Goal: Information Seeking & Learning: Compare options

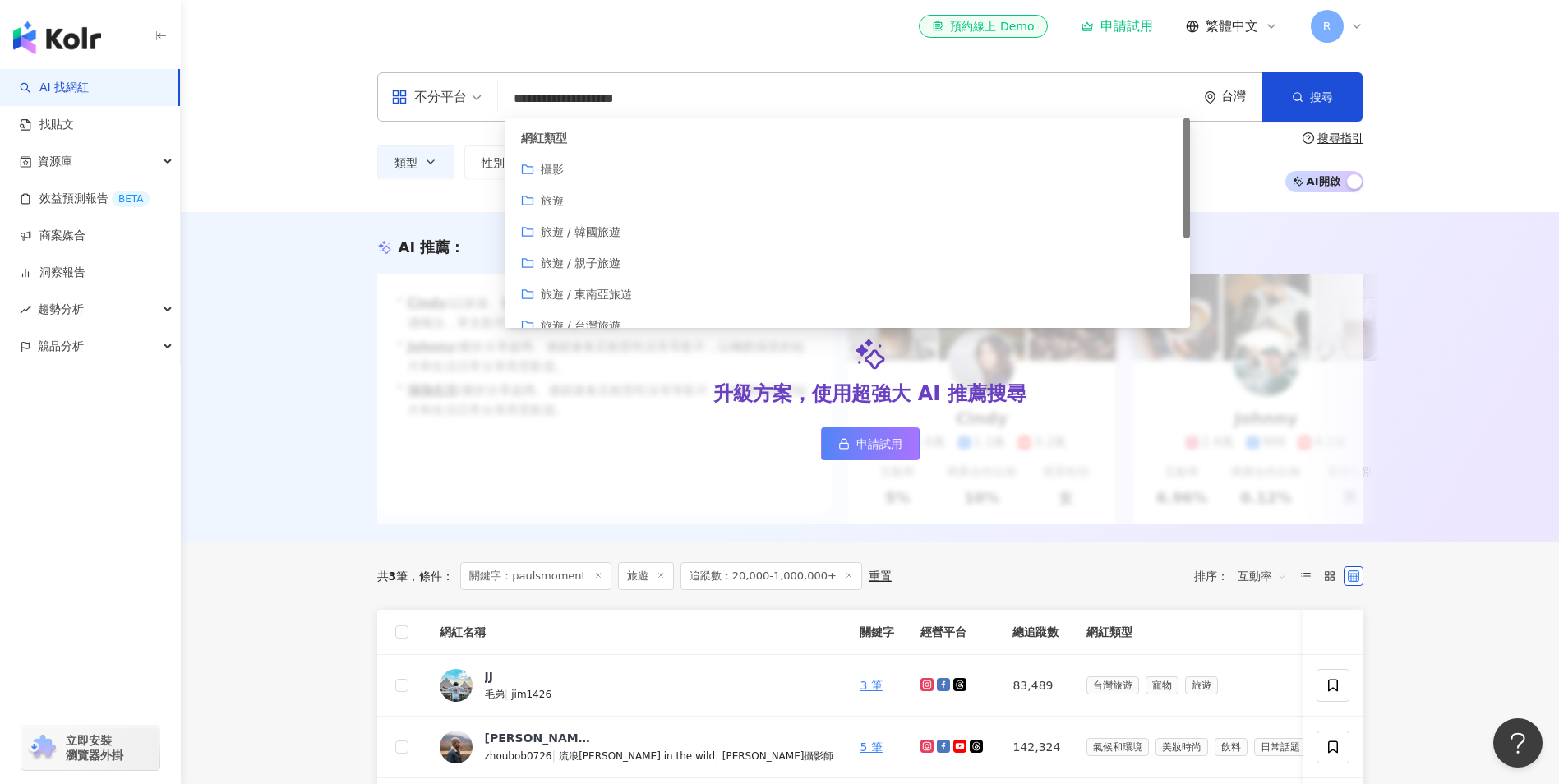
drag, startPoint x: 372, startPoint y: 100, endPoint x: 312, endPoint y: 91, distance: 60.7
click at [312, 91] on div "**********" at bounding box center [869, 132] width 1378 height 160
type input "**********"
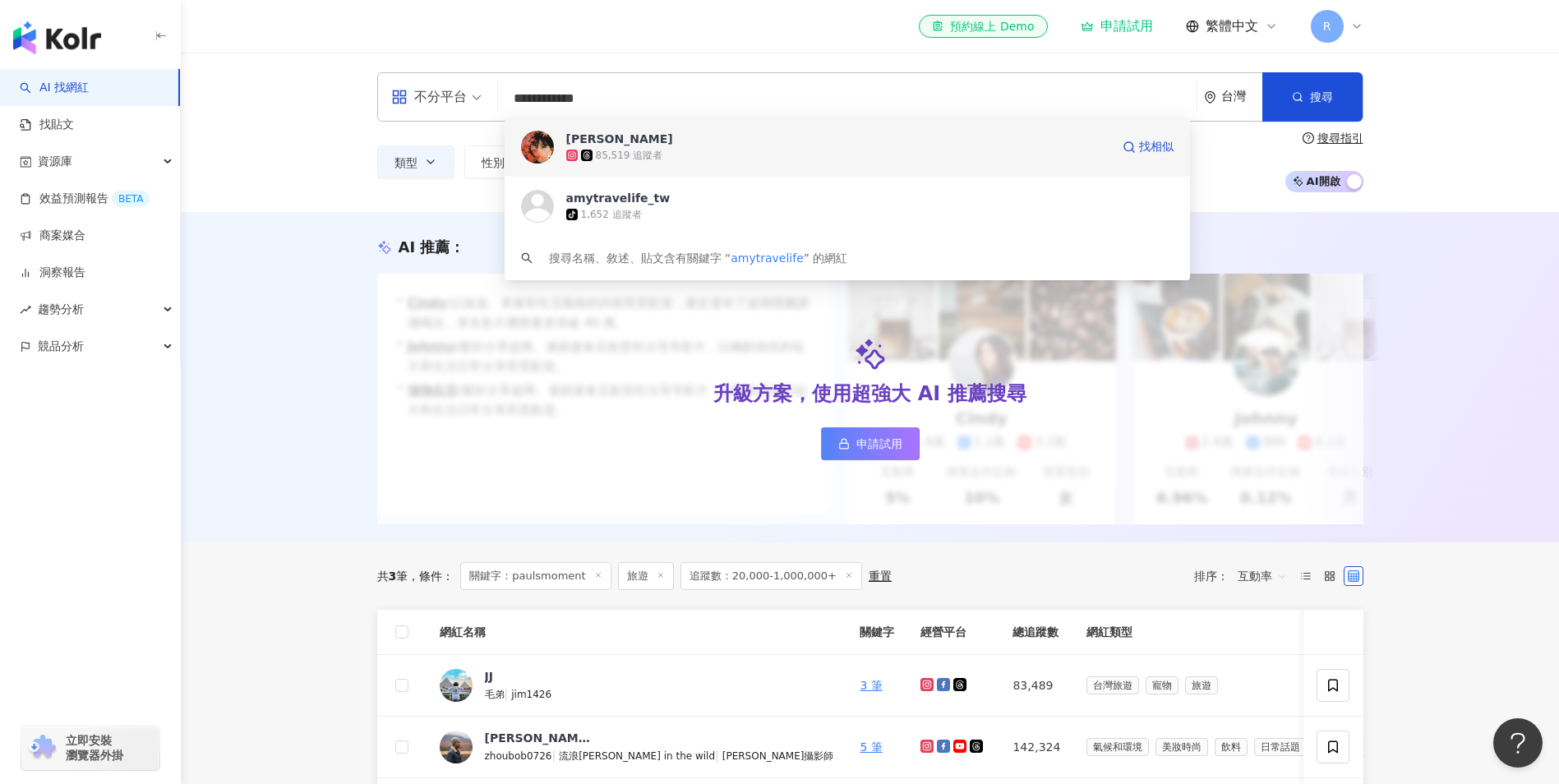
click at [676, 161] on div "85,519 追蹤者" at bounding box center [839, 155] width 544 height 17
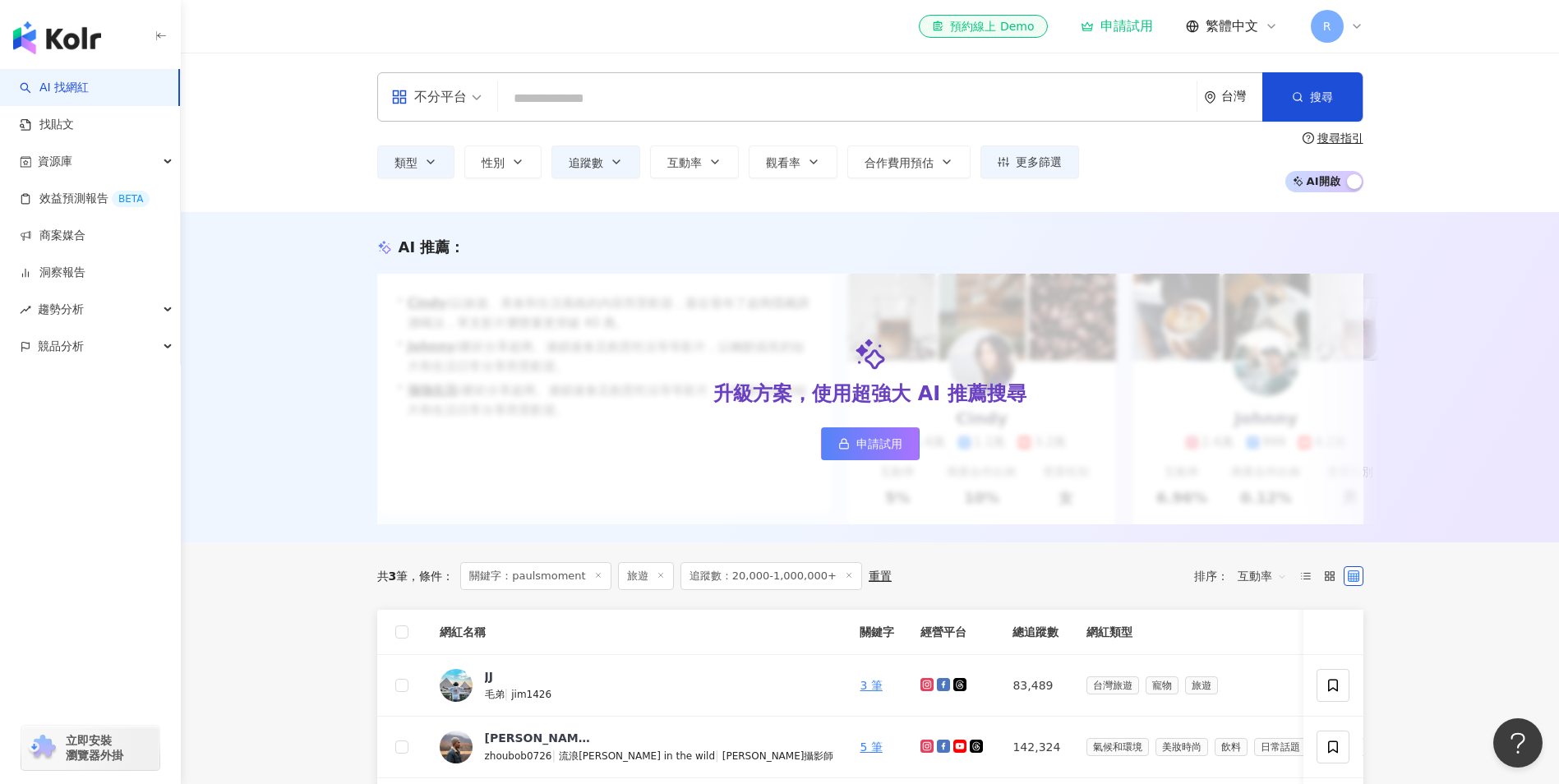
paste input "**********"
type input "**********"
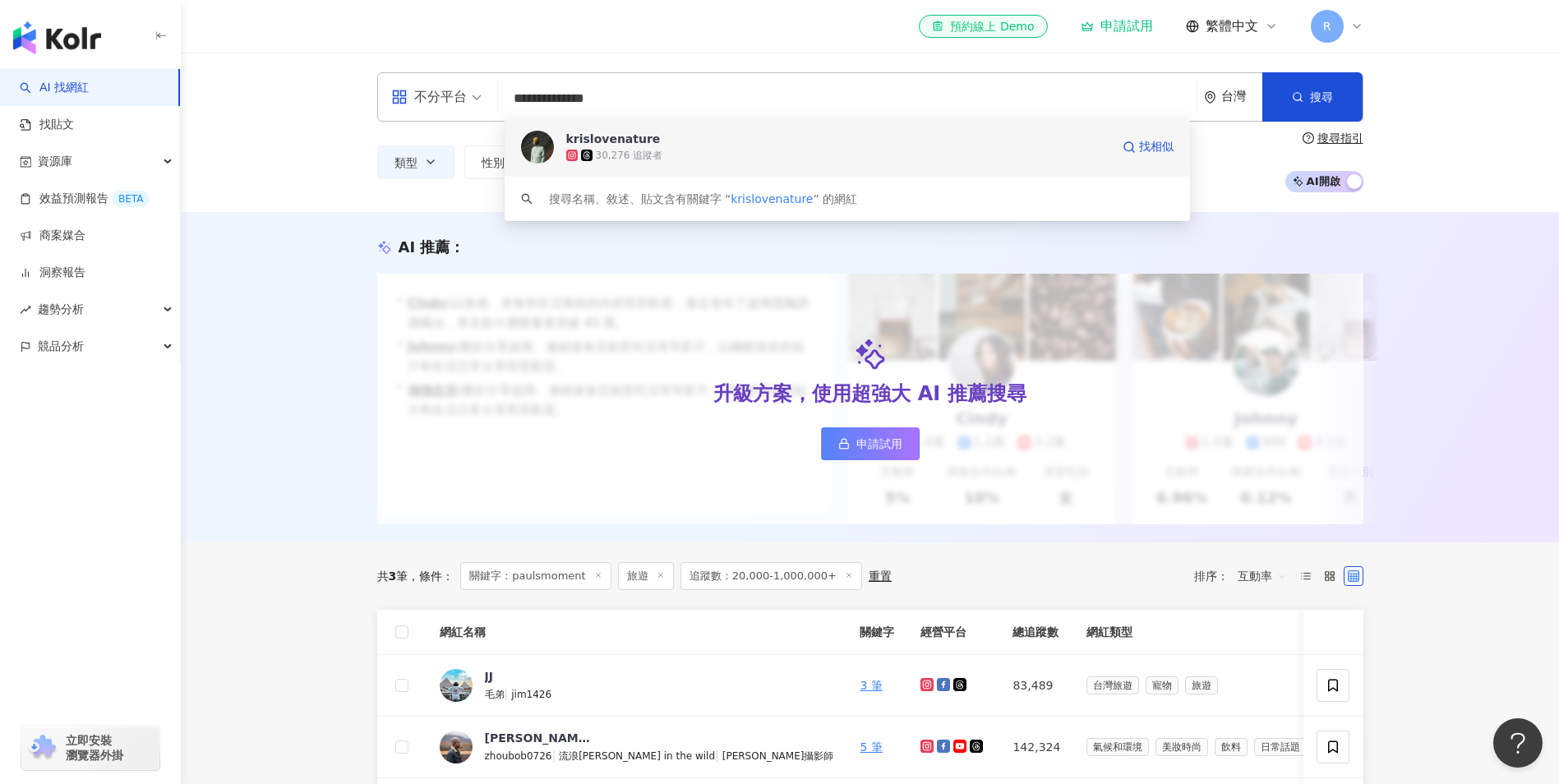
click at [626, 141] on div "krislovenature" at bounding box center [614, 139] width 95 height 17
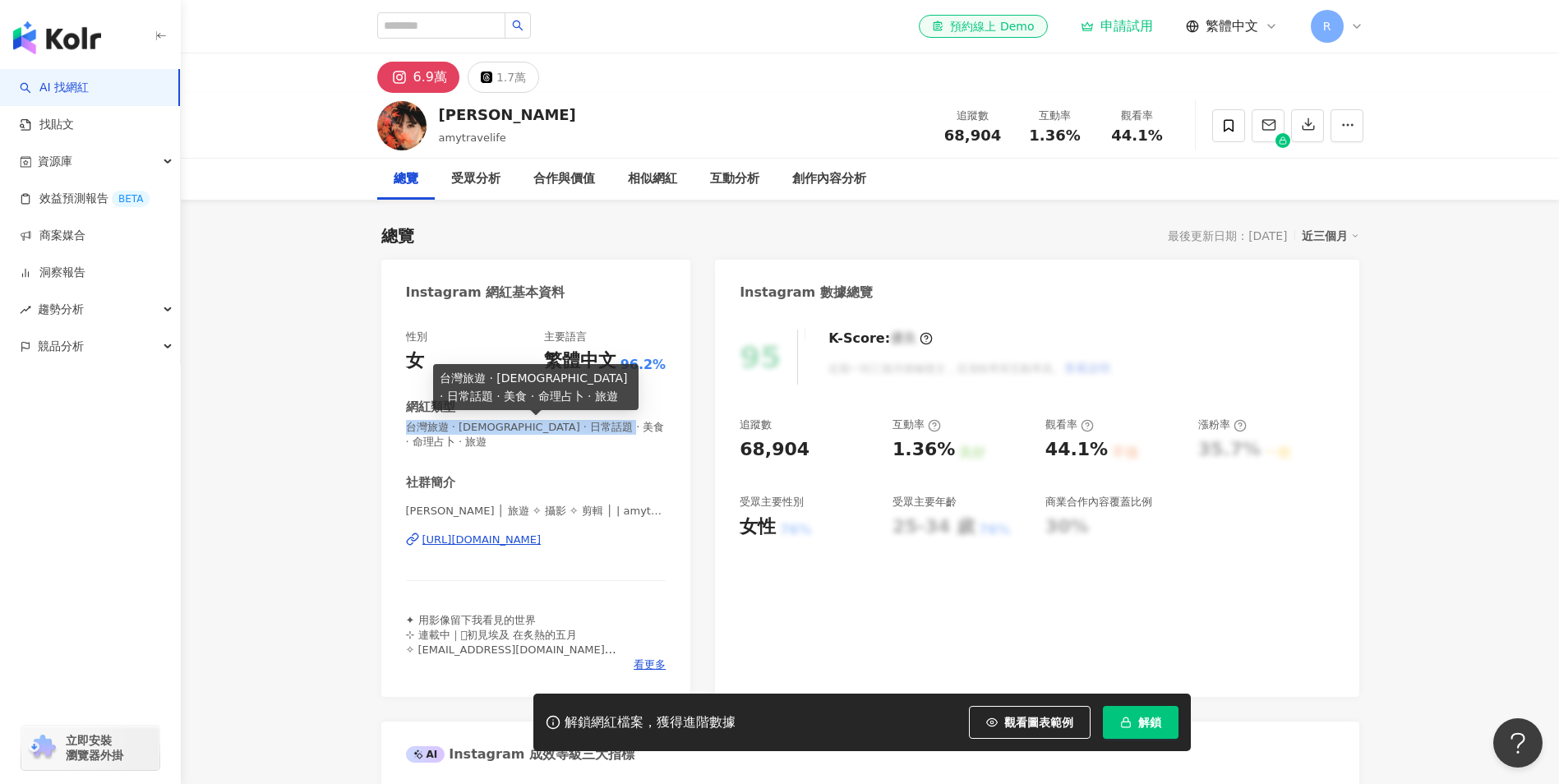
drag, startPoint x: 424, startPoint y: 446, endPoint x: 409, endPoint y: 428, distance: 23.4
click at [409, 428] on span "台灣旅遊 · 宗教 · 日常話題 · 美食 · 命理占卜 · 旅遊" at bounding box center [536, 435] width 260 height 30
copy span "台灣旅遊 · 宗教 · 日常話題 · 美食 · 命理占卜 · 旅遊"
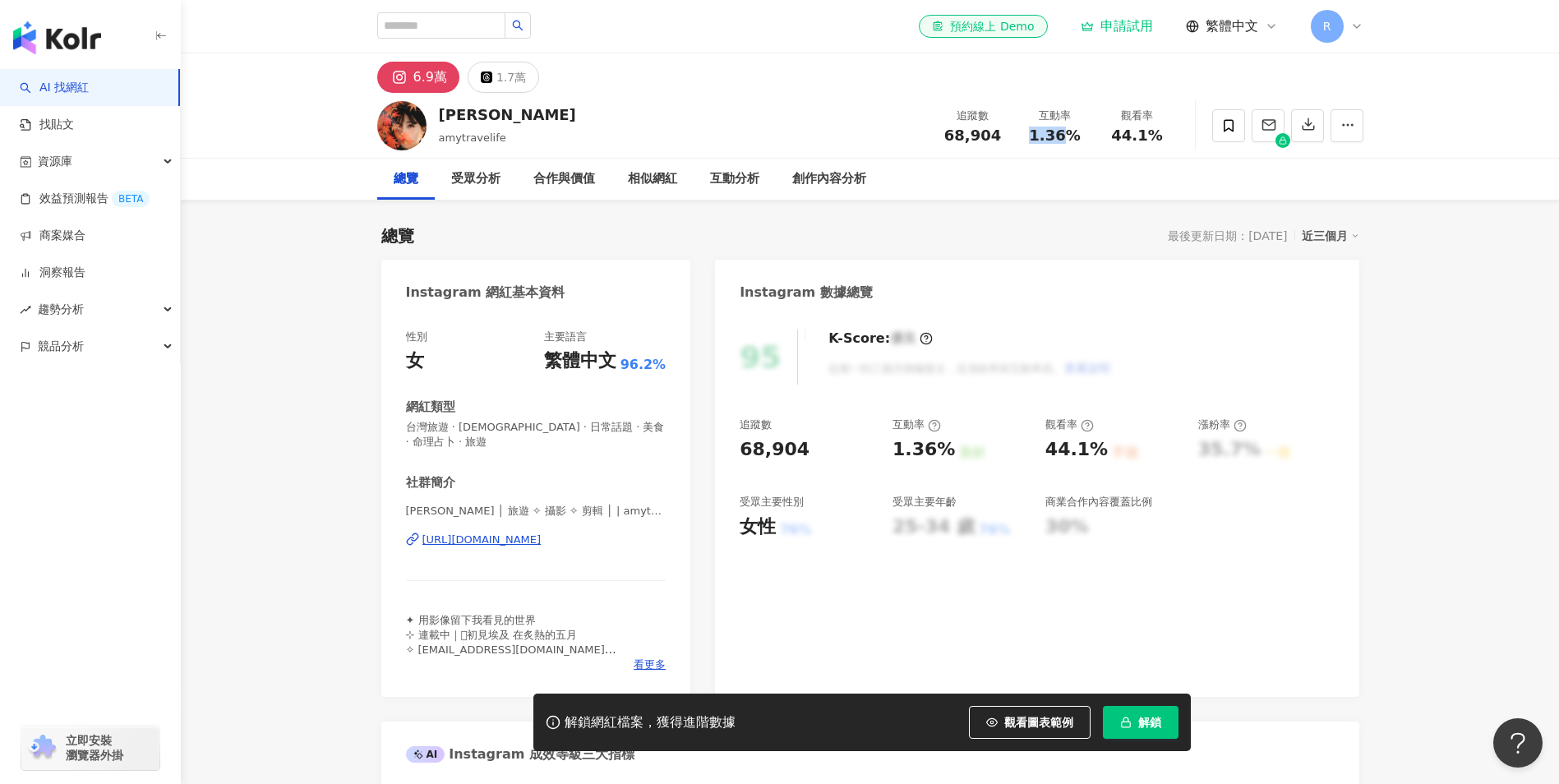
drag, startPoint x: 1049, startPoint y: 128, endPoint x: 1072, endPoint y: 124, distance: 23.3
click at [1072, 127] on div "1.36%" at bounding box center [1055, 136] width 62 height 17
copy span "1.36%"
click at [722, 178] on div "互動分析" at bounding box center [735, 180] width 49 height 20
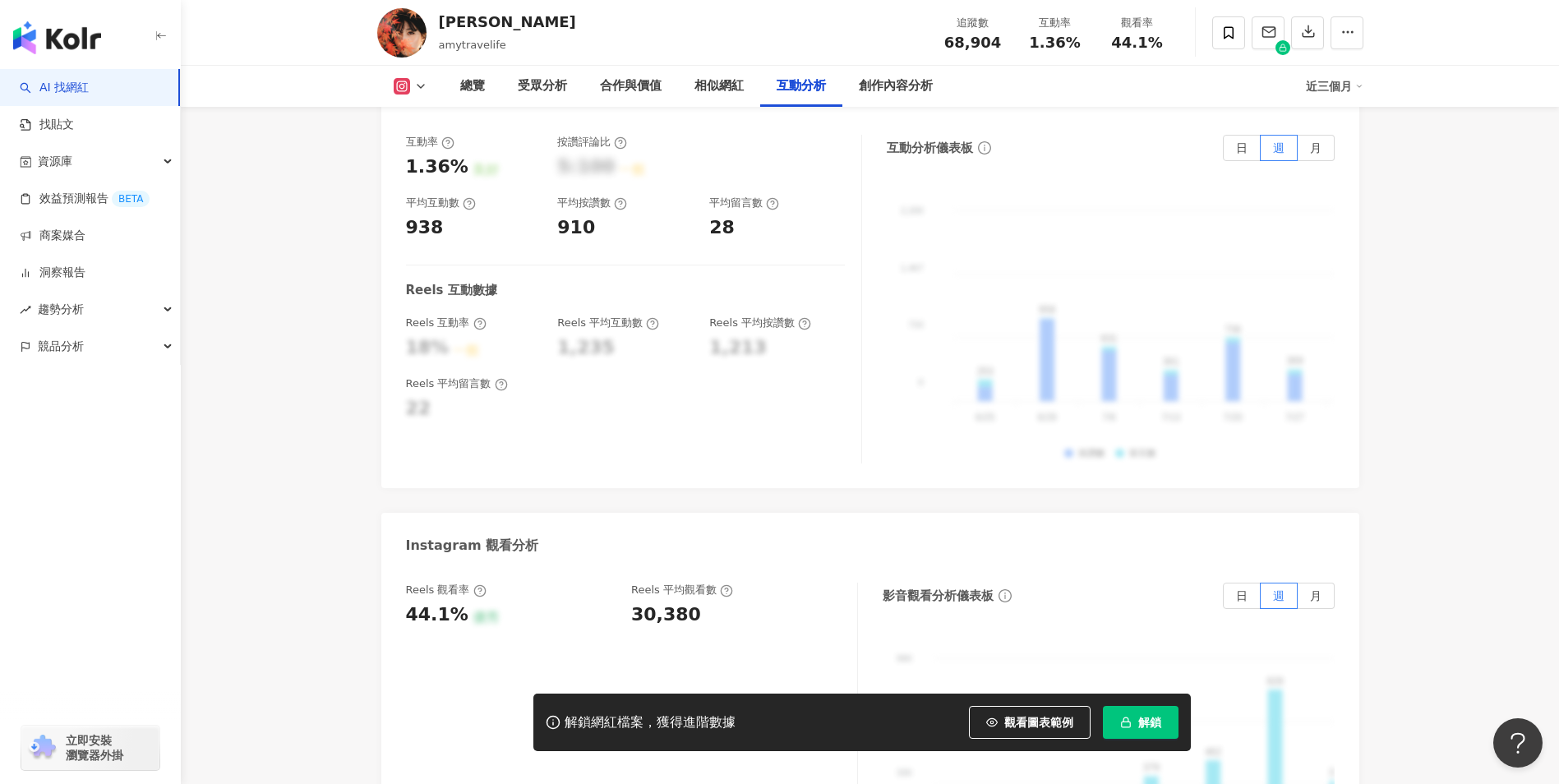
scroll to position [3460, 0]
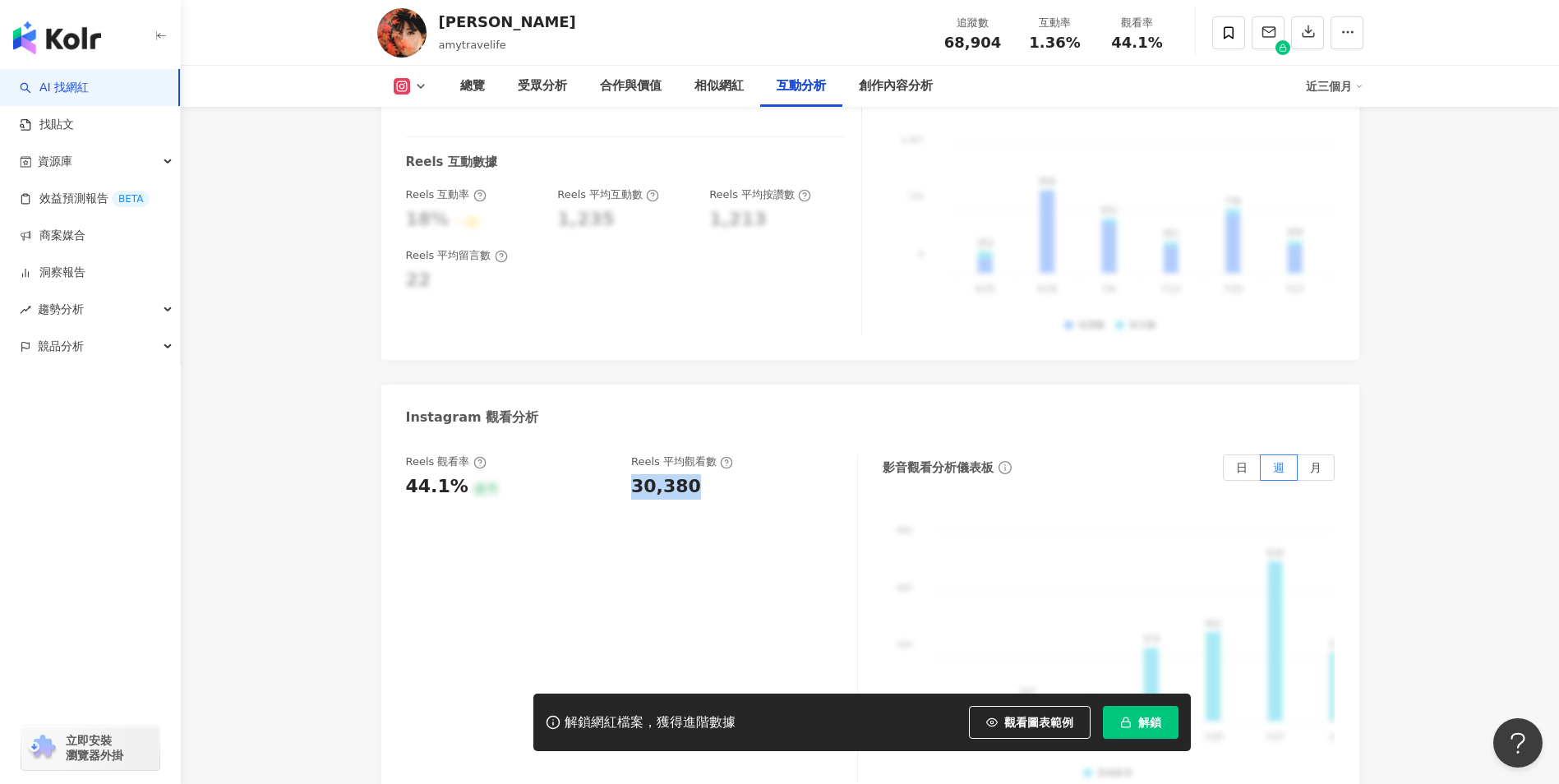
drag, startPoint x: 646, startPoint y: 464, endPoint x: 703, endPoint y: 466, distance: 57.0
click at [703, 466] on div "Reels 觀看率 44.1% 優秀 Reels 平均觀看數 30,380" at bounding box center [623, 476] width 435 height 44
copy div "30,380"
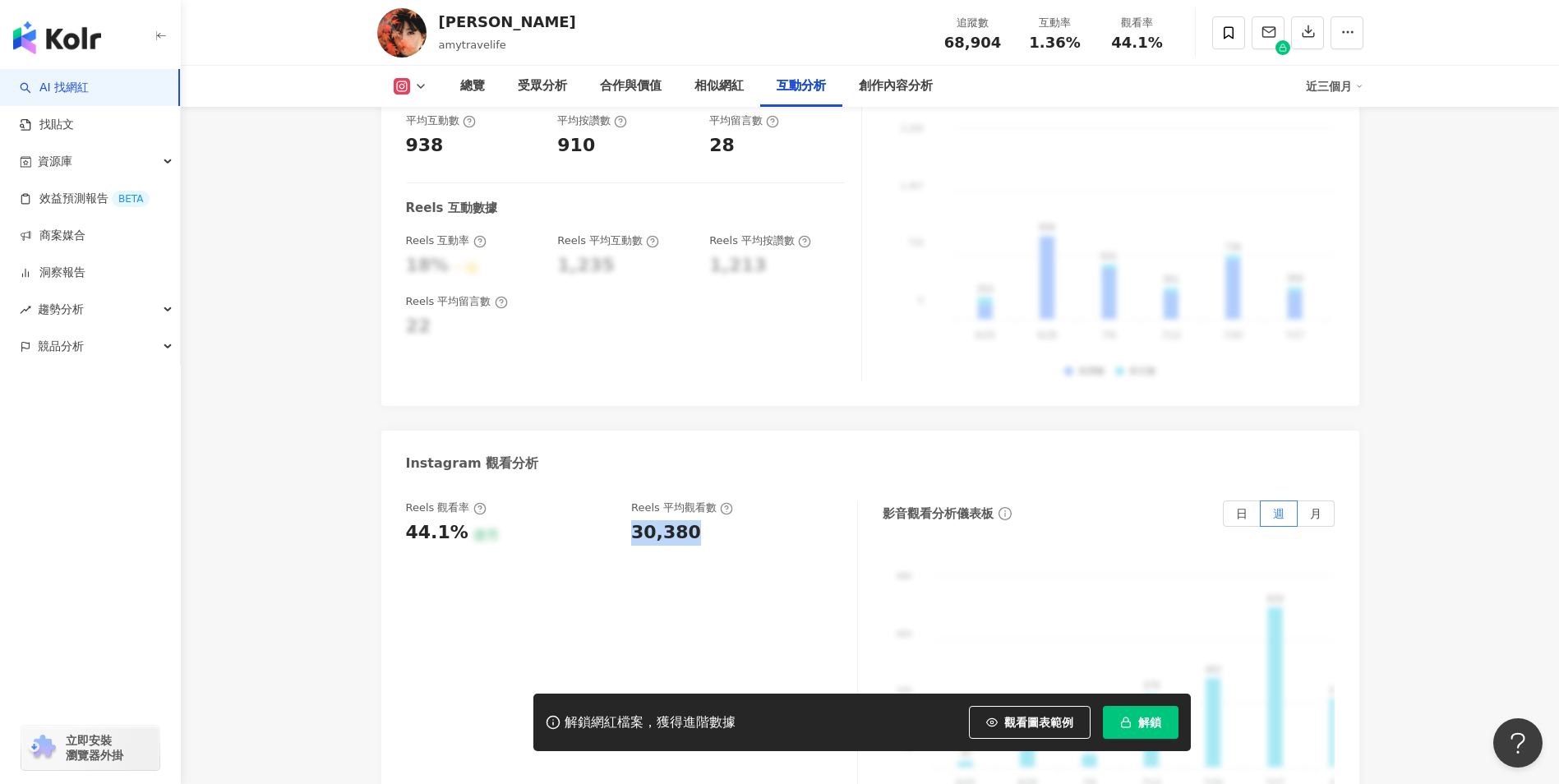
scroll to position [3378, 0]
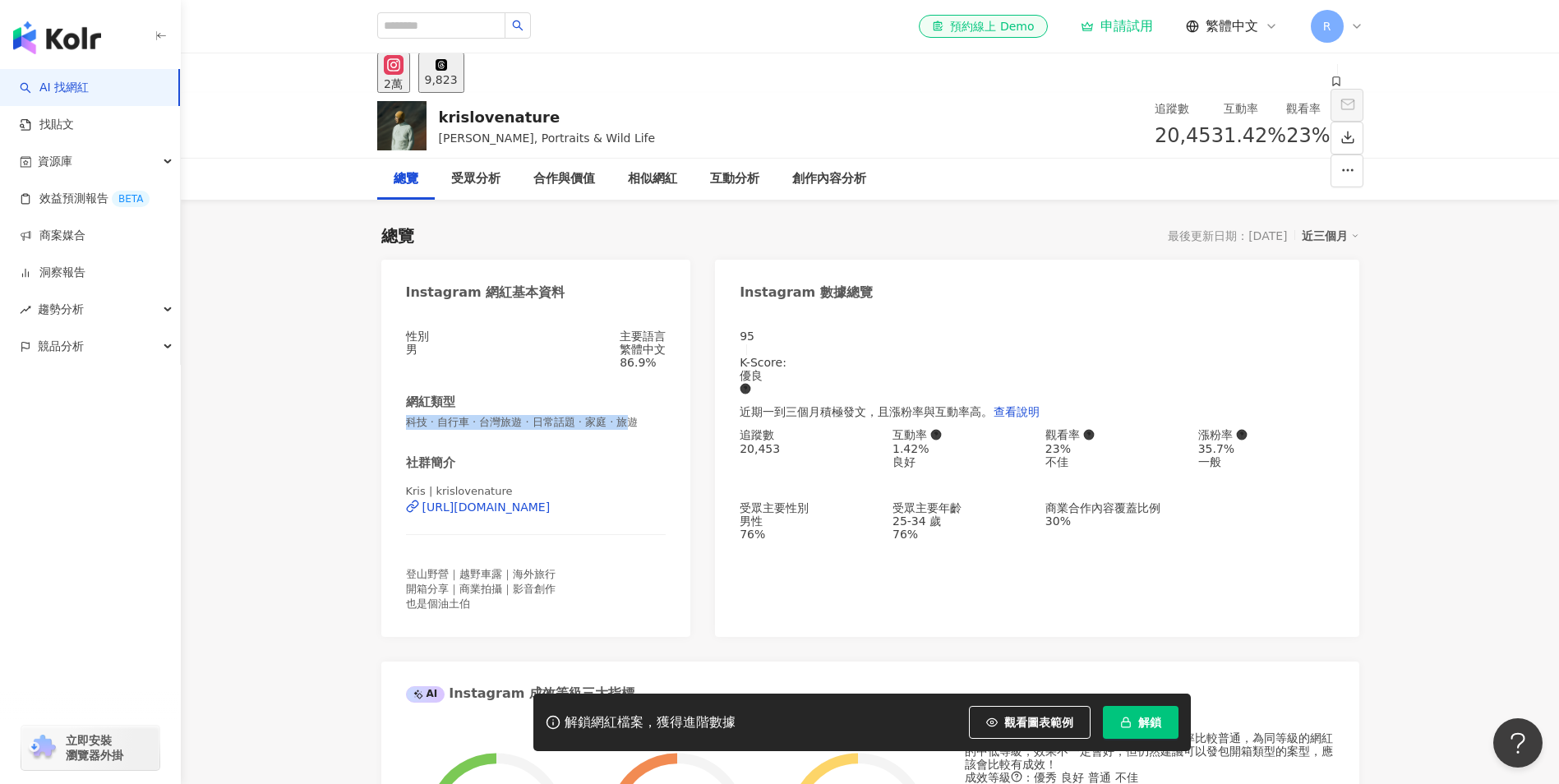
drag, startPoint x: 405, startPoint y: 431, endPoint x: 668, endPoint y: 431, distance: 263.0
click at [667, 431] on div "性別 男 主要語言 繁體中文 86.9% 網紅類型 科技 · 自行車 · 台灣旅遊 · 日常話題 · 家庭 · 旅遊 社群簡介 [PERSON_NAME] |…" at bounding box center [536, 474] width 310 height 323
copy span "科技 · 自行車 · 台灣旅遊 · 日常話題 · 家庭 · 旅"
drag, startPoint x: 1031, startPoint y: 134, endPoint x: 1084, endPoint y: 141, distance: 53.5
click at [1224, 141] on div "1.42%" at bounding box center [1255, 136] width 62 height 32
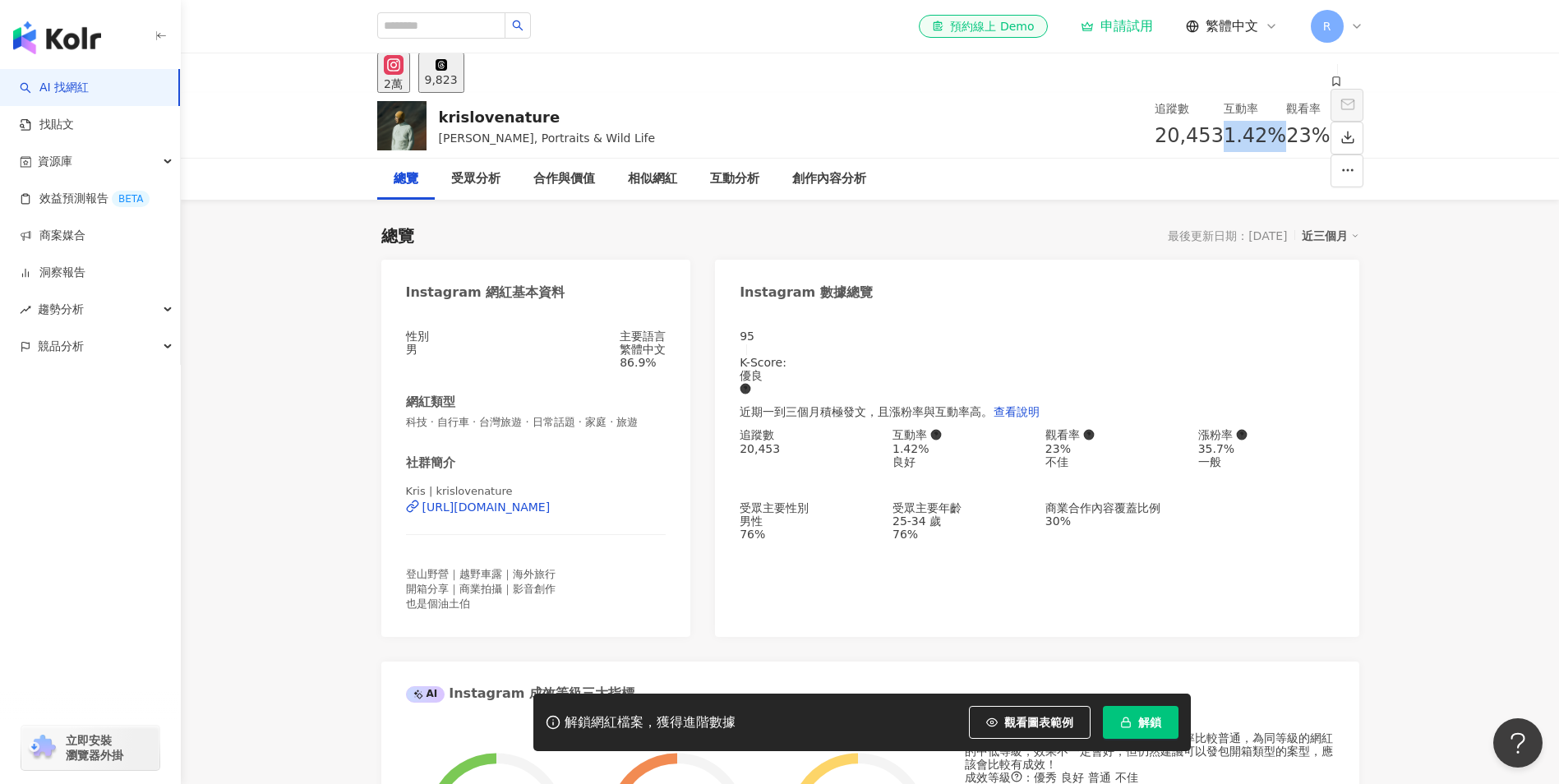
copy span "1.42%"
click at [744, 185] on div "互動分析" at bounding box center [735, 180] width 49 height 20
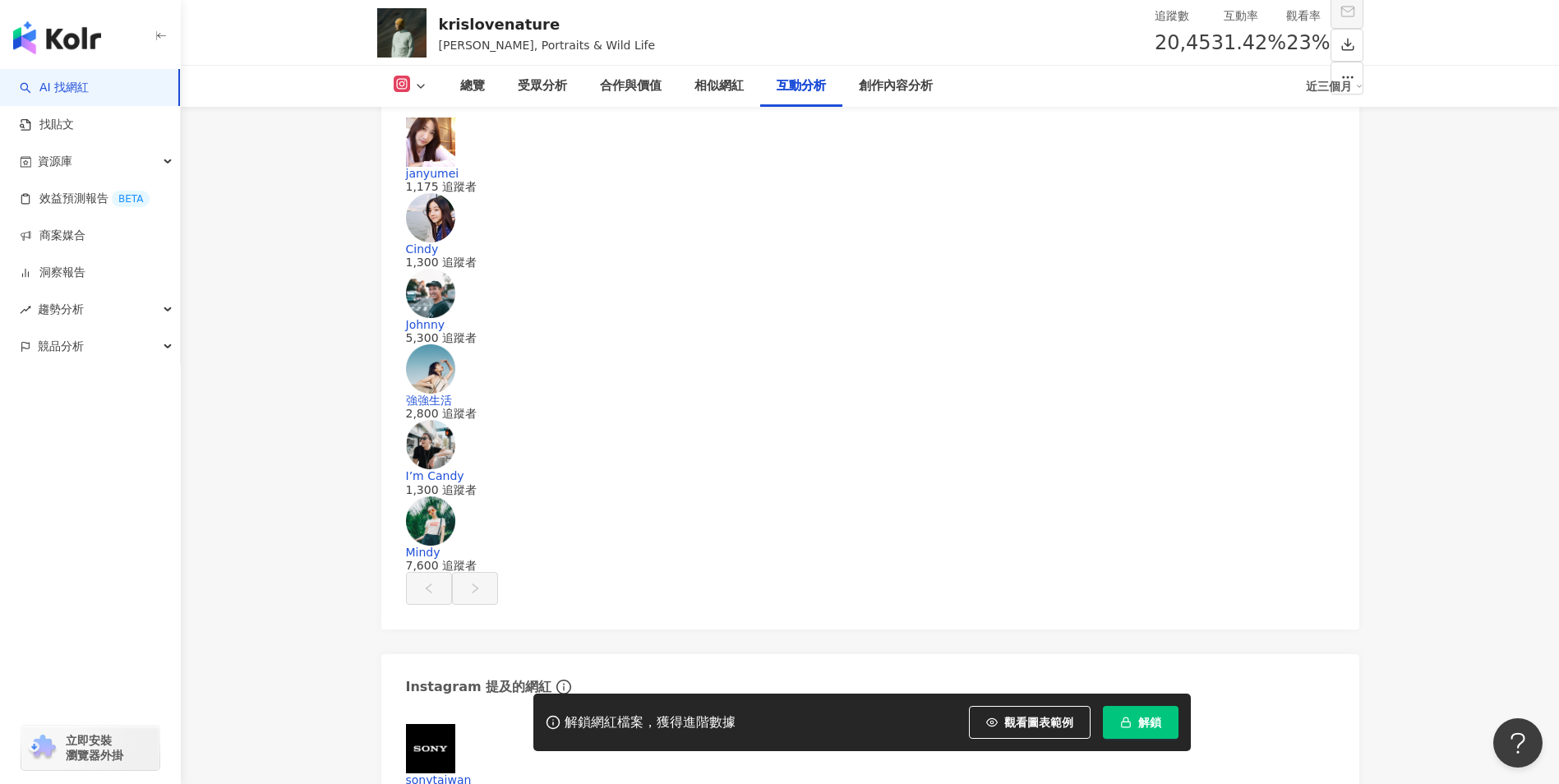
scroll to position [3412, 0]
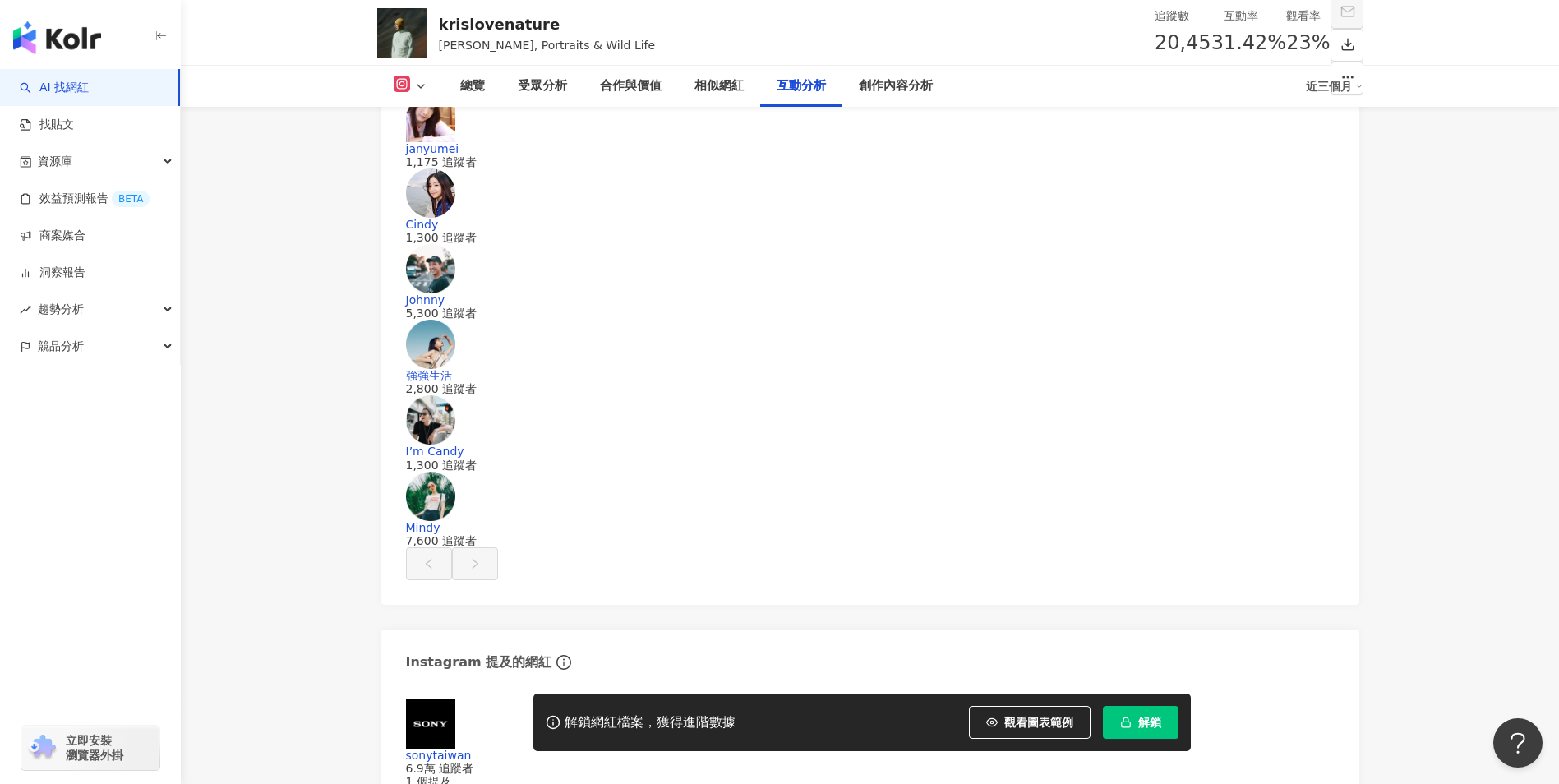
drag, startPoint x: 626, startPoint y: 464, endPoint x: 681, endPoint y: 458, distance: 55.3
copy div "4,697"
